Goal: Transaction & Acquisition: Purchase product/service

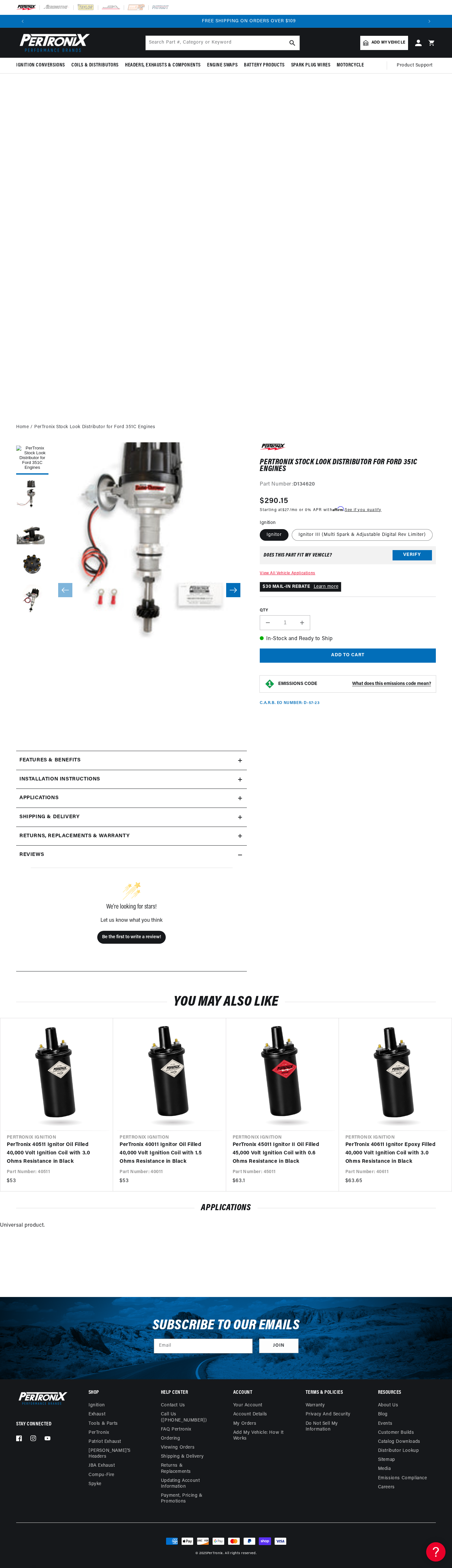
scroll to position [0, 787]
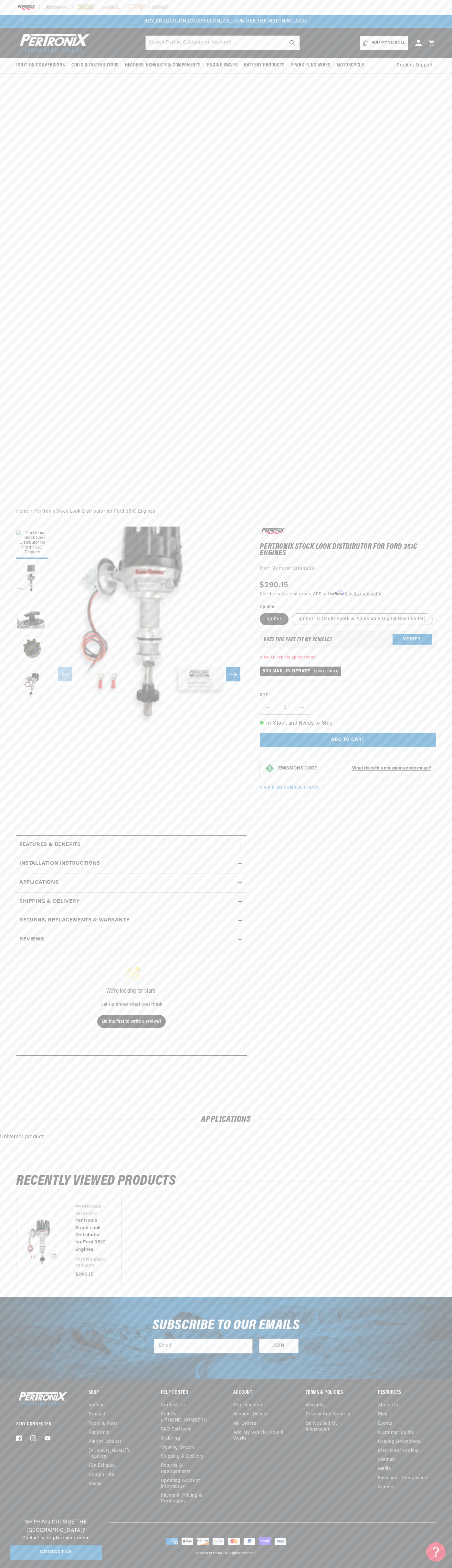
click at [70, 5] on img at bounding box center [56, 7] width 27 height 7
click at [420, 439] on div "Ignition Conversions Shop by Feature Ignitor© The Original Ignitor© Ignitor© II" at bounding box center [226, 265] width 452 height 475
click at [35, 1567] on html "Skip to content Your cart Your cart is empty Get the right parts the first time…" at bounding box center [226, 784] width 452 height 1568
click at [32, 750] on slider-component "Gallery Viewer" at bounding box center [32, 674] width 32 height 296
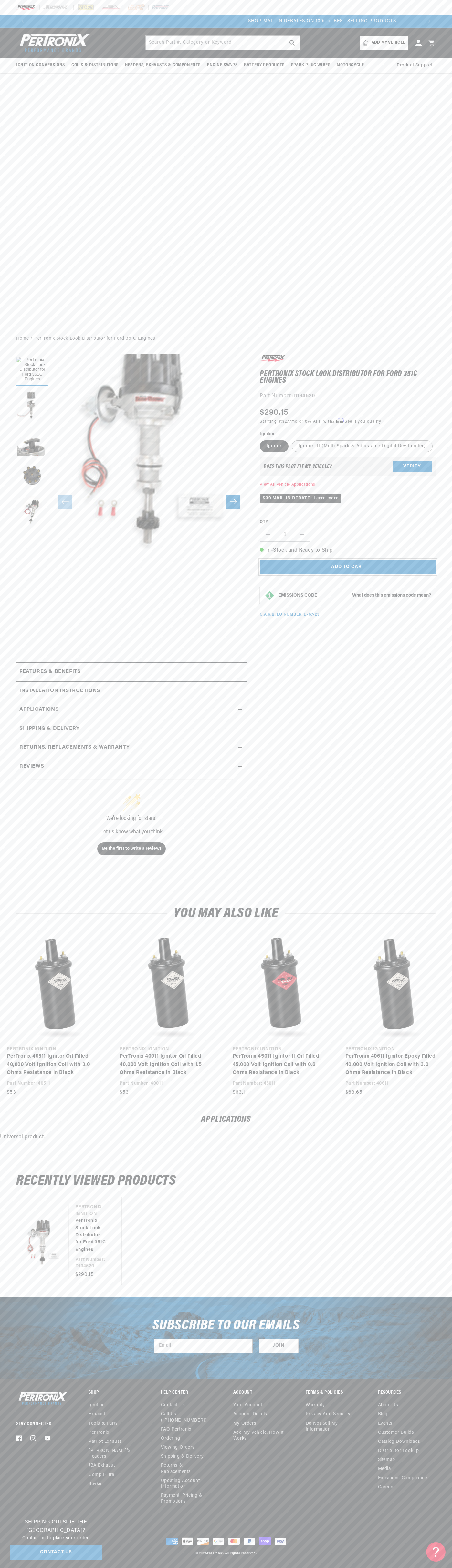
scroll to position [0, 394]
